Goal: Task Accomplishment & Management: Manage account settings

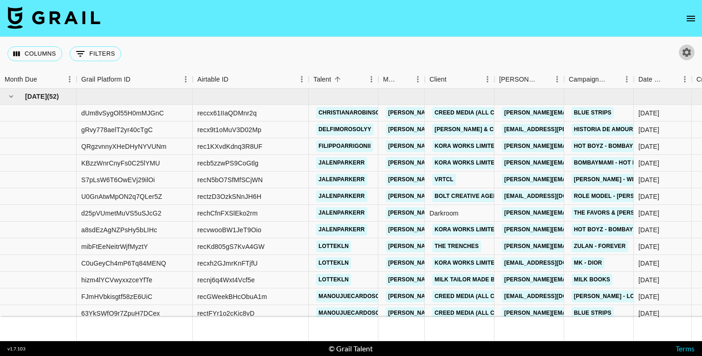
click at [687, 48] on icon "button" at bounding box center [686, 52] width 11 height 11
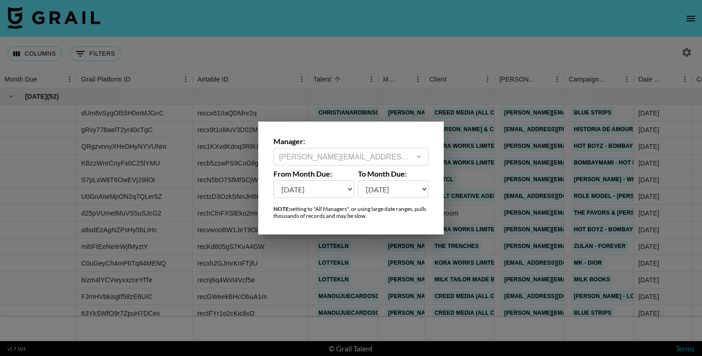
select select "[DATE]"
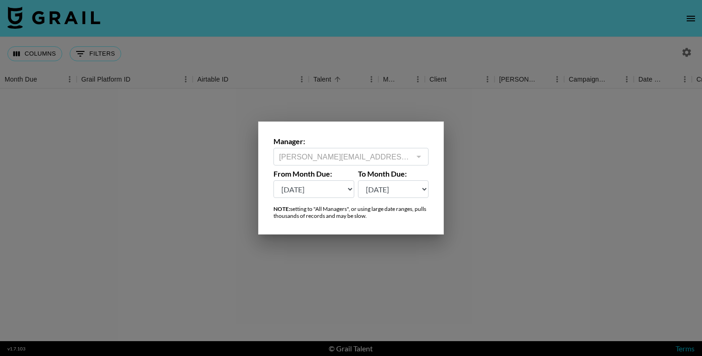
click at [376, 270] on div at bounding box center [351, 178] width 702 height 356
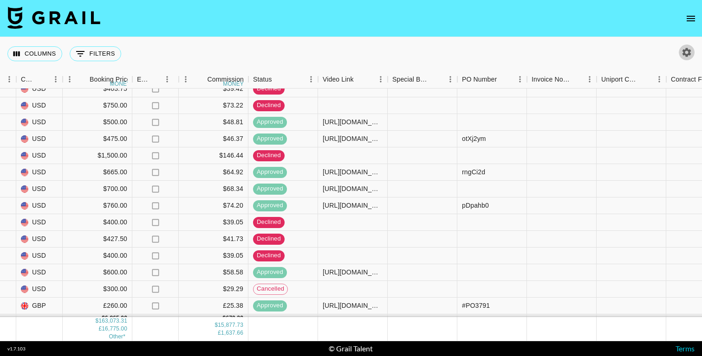
scroll to position [4490, 843]
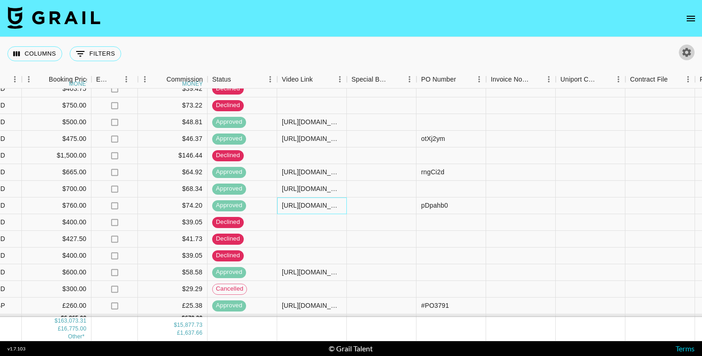
click at [316, 208] on div "[URL][DOMAIN_NAME][DOMAIN_NAME], [URL][DOMAIN_NAME]" at bounding box center [312, 205] width 60 height 9
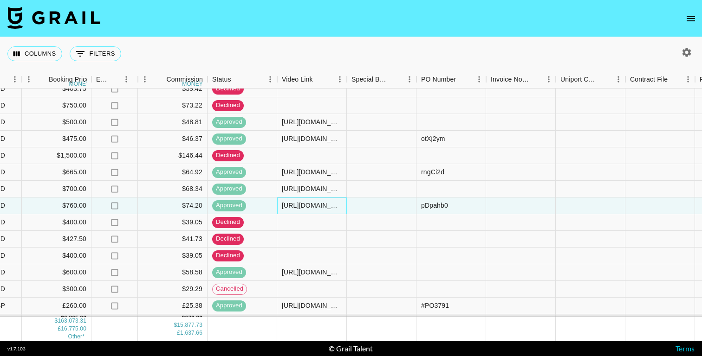
click at [319, 206] on div "[URL][DOMAIN_NAME][DOMAIN_NAME], [URL][DOMAIN_NAME]" at bounding box center [312, 205] width 60 height 9
click at [344, 230] on div at bounding box center [312, 222] width 70 height 17
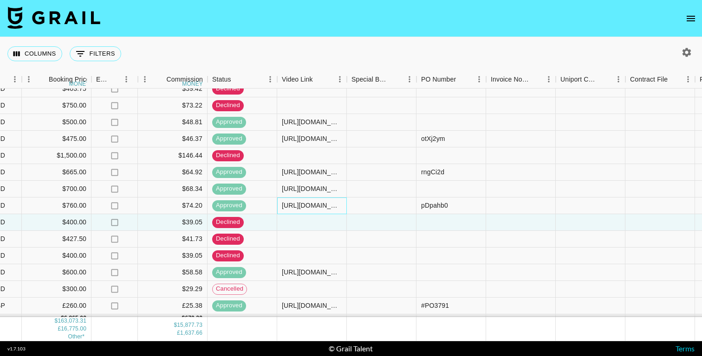
click at [328, 207] on div "[URL][DOMAIN_NAME][DOMAIN_NAME], [URL][DOMAIN_NAME]" at bounding box center [312, 205] width 60 height 9
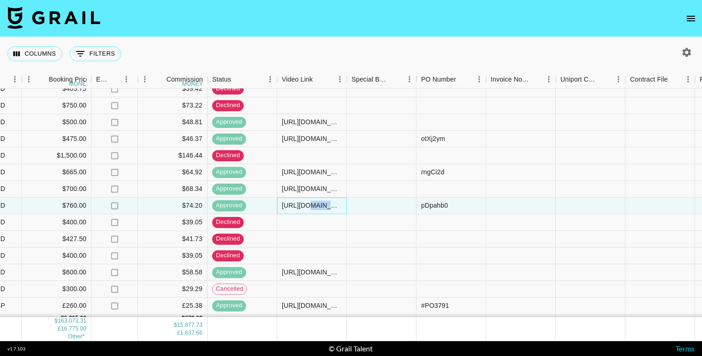
click at [328, 207] on div "[URL][DOMAIN_NAME][DOMAIN_NAME], [URL][DOMAIN_NAME]" at bounding box center [312, 205] width 60 height 9
click at [405, 221] on div at bounding box center [382, 222] width 70 height 17
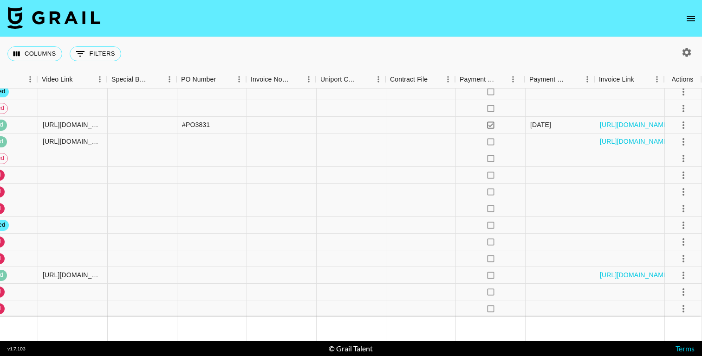
scroll to position [4804, 1082]
click at [679, 223] on icon "select merge strategy" at bounding box center [682, 225] width 11 height 11
click at [669, 273] on li "Draft Created" at bounding box center [671, 278] width 60 height 17
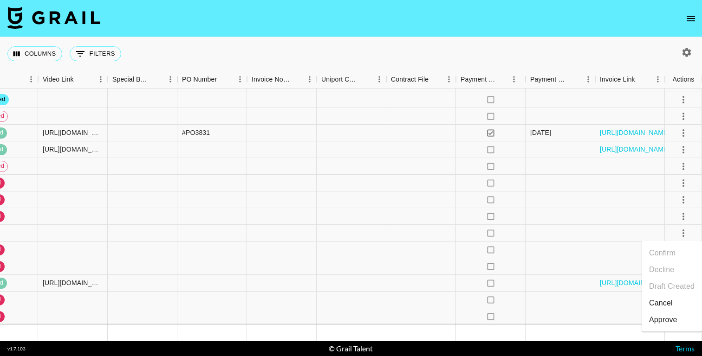
scroll to position [4796, 1082]
click at [668, 300] on li "Cancel" at bounding box center [671, 303] width 60 height 17
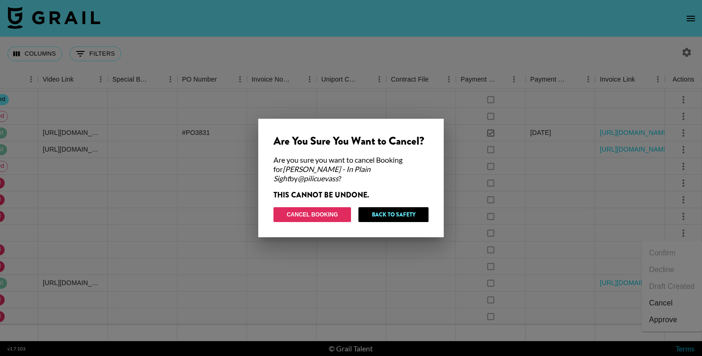
click at [322, 211] on button "Cancel Booking" at bounding box center [311, 214] width 77 height 15
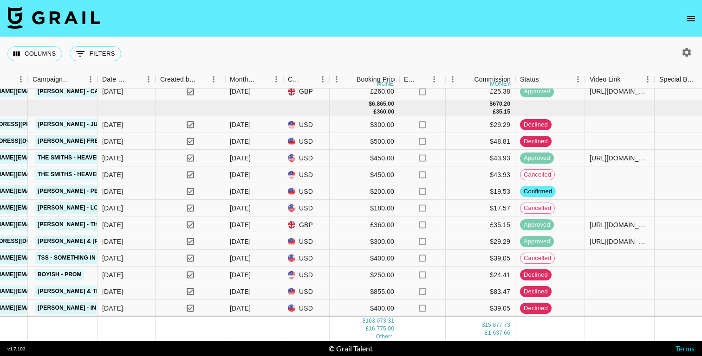
scroll to position [4717, 536]
